Goal: Information Seeking & Learning: Learn about a topic

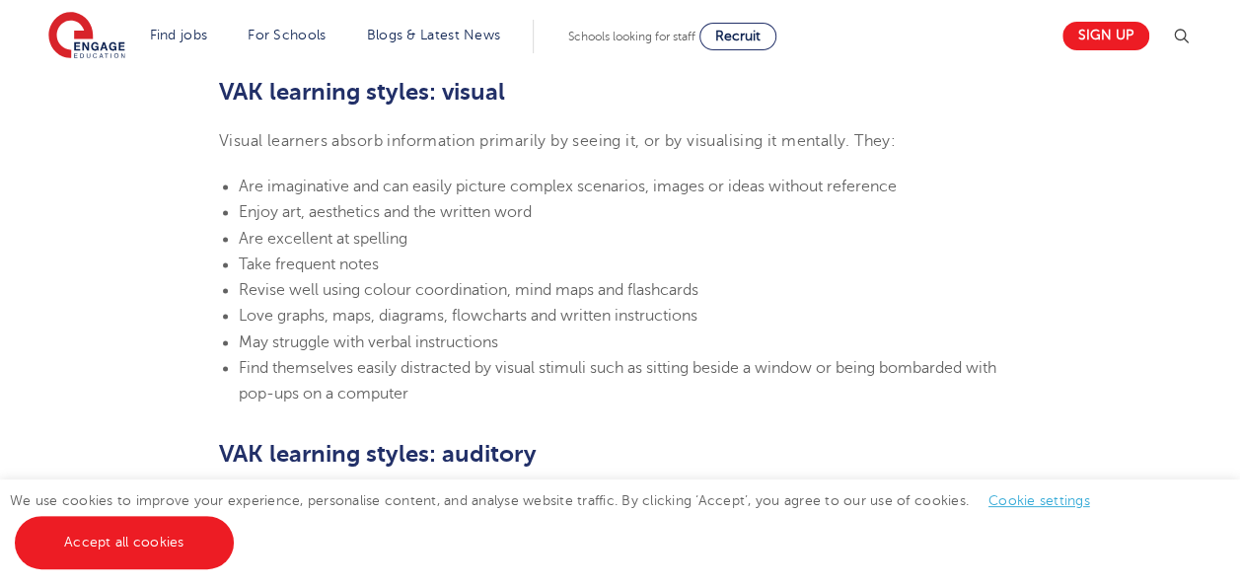
scroll to position [1381, 0]
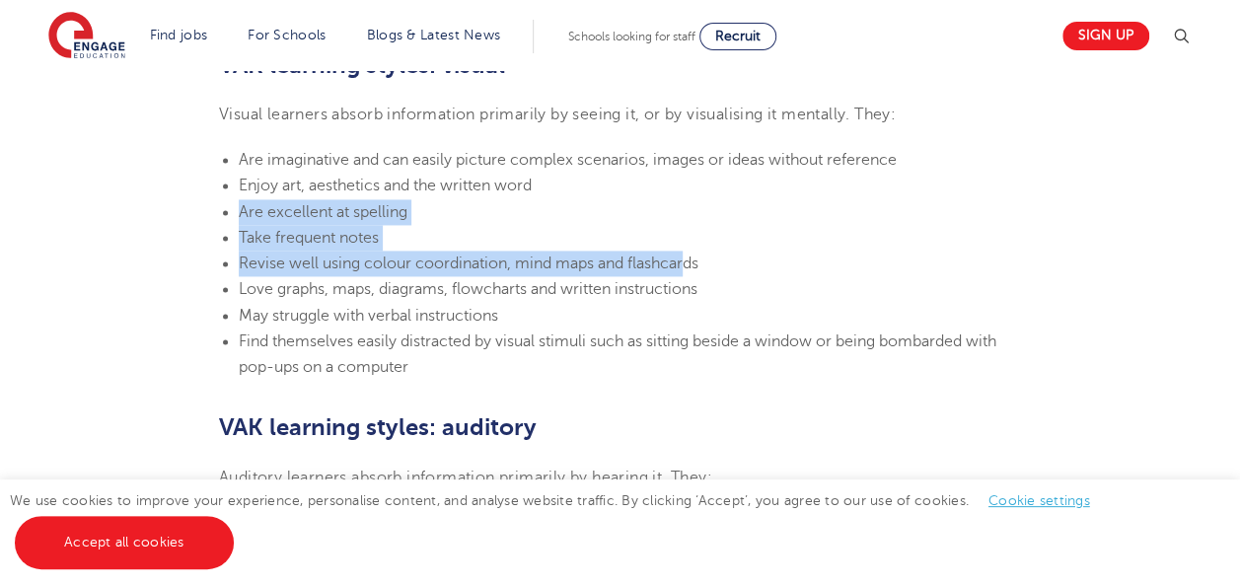
drag, startPoint x: 234, startPoint y: 212, endPoint x: 686, endPoint y: 259, distance: 455.1
click at [686, 259] on ul "Are imaginative and can easily picture complex scenarios, images or ideas witho…" at bounding box center [620, 264] width 802 height 234
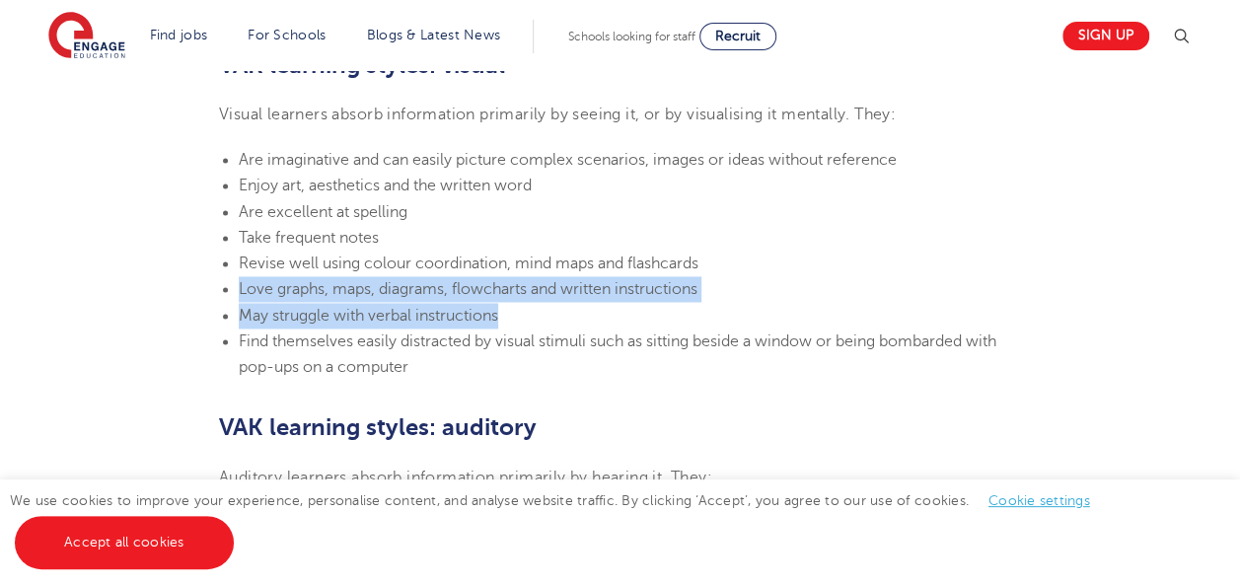
drag, startPoint x: 234, startPoint y: 289, endPoint x: 556, endPoint y: 319, distance: 323.9
click at [557, 319] on ul "Are imaginative and can easily picture complex scenarios, images or ideas witho…" at bounding box center [620, 264] width 802 height 234
drag, startPoint x: 556, startPoint y: 319, endPoint x: 293, endPoint y: 344, distance: 264.4
click at [311, 344] on span "Find themselves easily distracted by visual stimuli such as sitting beside a wi…" at bounding box center [617, 353] width 757 height 43
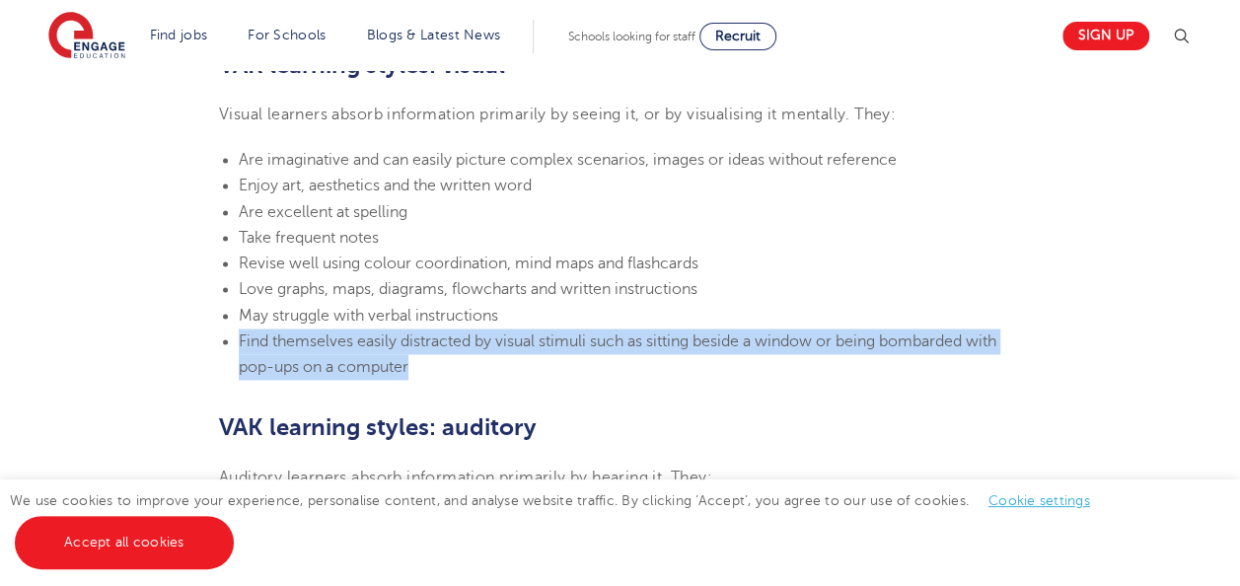
drag, startPoint x: 239, startPoint y: 343, endPoint x: 458, endPoint y: 369, distance: 220.4
click at [458, 369] on li "Find themselves easily distracted by visual stimuli such as sitting beside a wi…" at bounding box center [630, 354] width 782 height 52
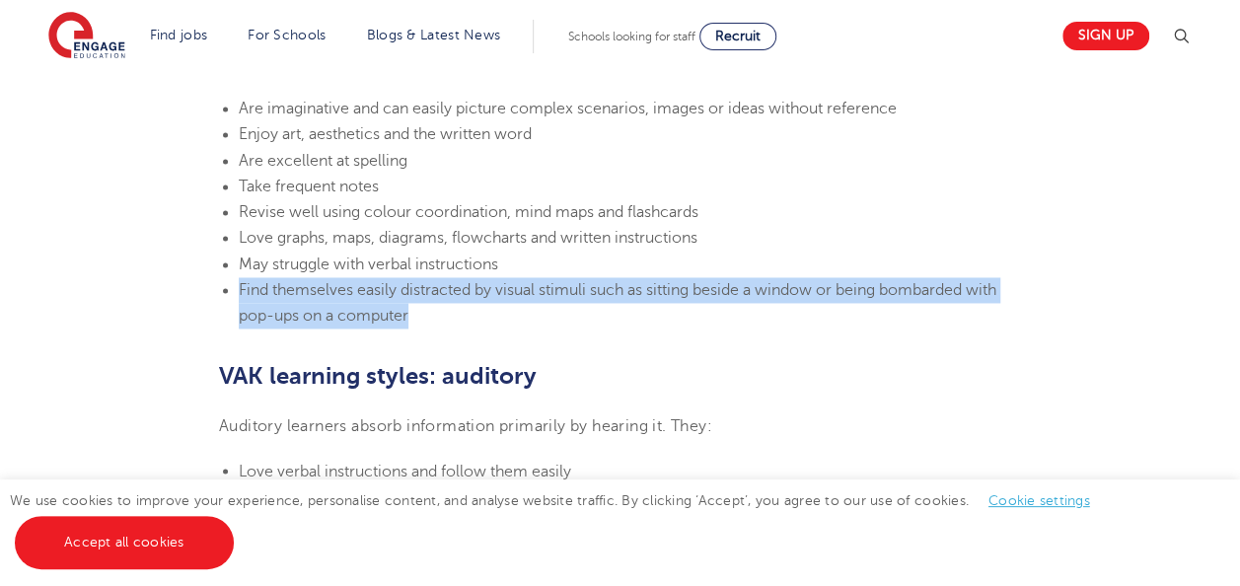
scroll to position [1578, 0]
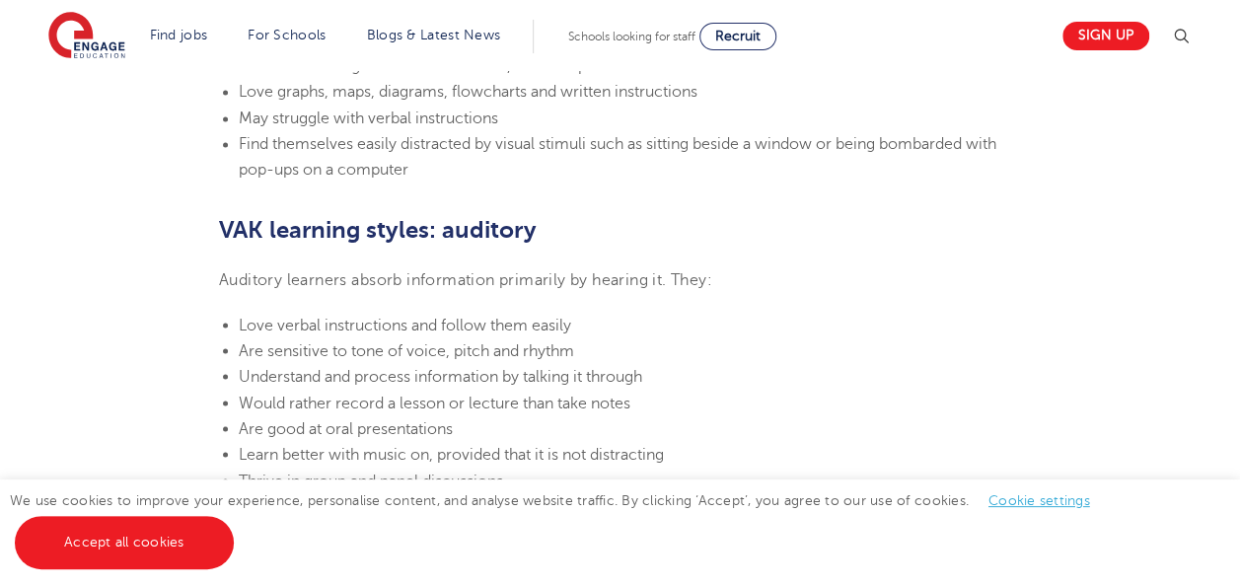
click at [343, 248] on section "[DATE] VAK learning styles: what are they and what do they mean? Engage Educati…" at bounding box center [620, 347] width 1196 height 2760
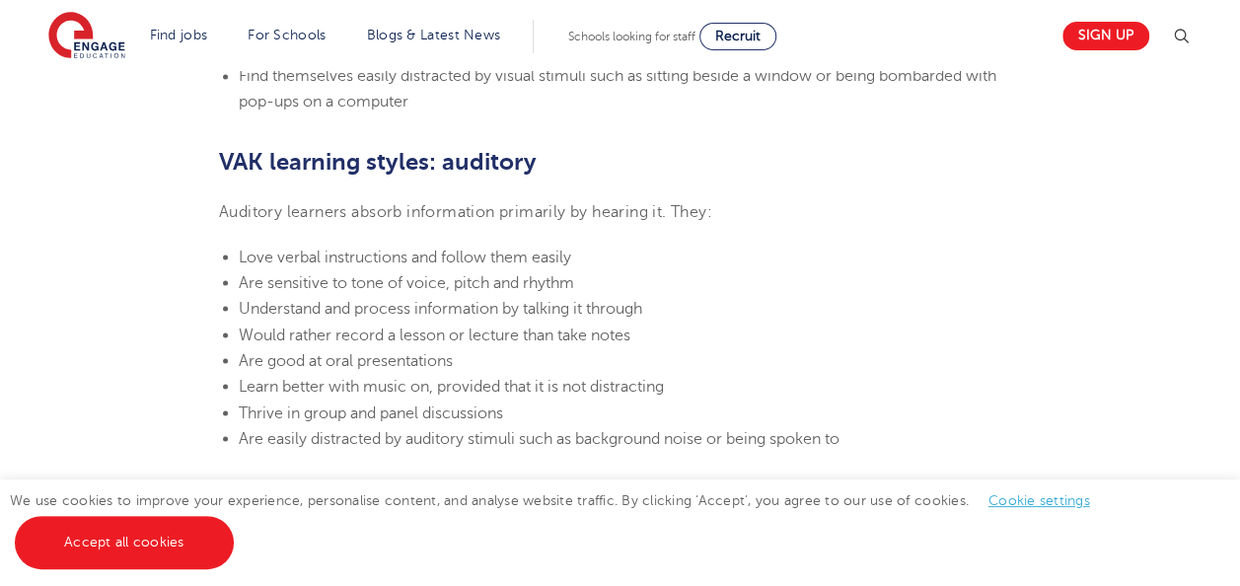
scroll to position [1676, 0]
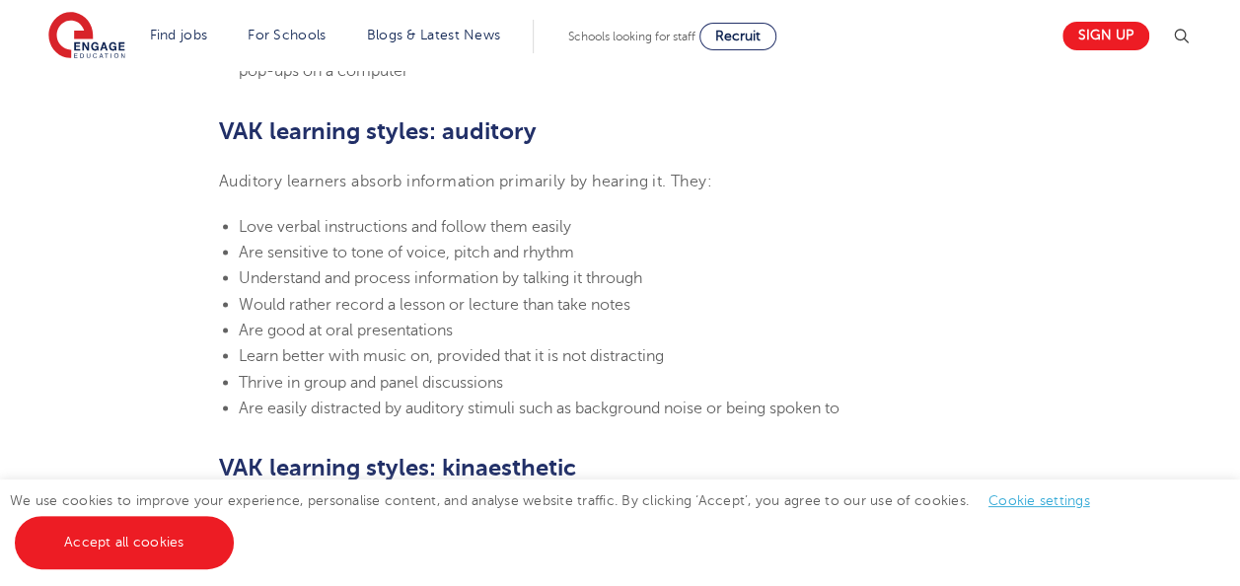
click at [245, 85] on section "[DATE] VAK learning styles: what are they and what do they mean? Engage Educati…" at bounding box center [620, 248] width 1196 height 2760
